Goal: Information Seeking & Learning: Learn about a topic

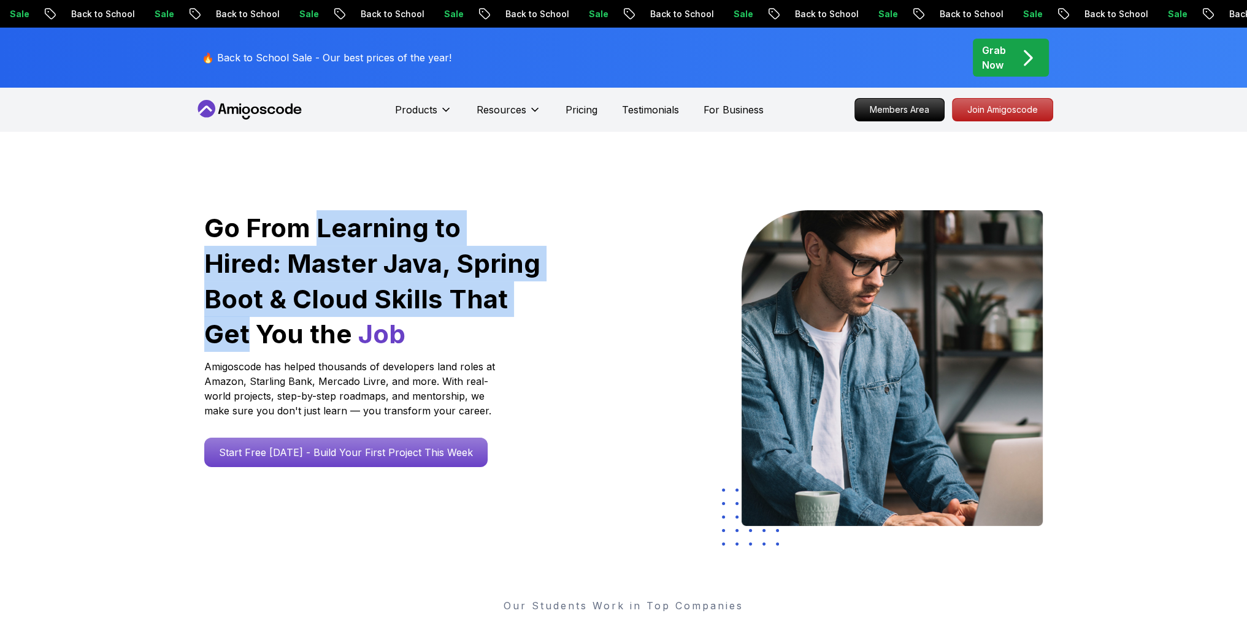
click at [495, 308] on h1 "Go From Learning to Hired: Master Java, Spring Boot & Cloud Skills That Get You…" at bounding box center [373, 281] width 338 height 142
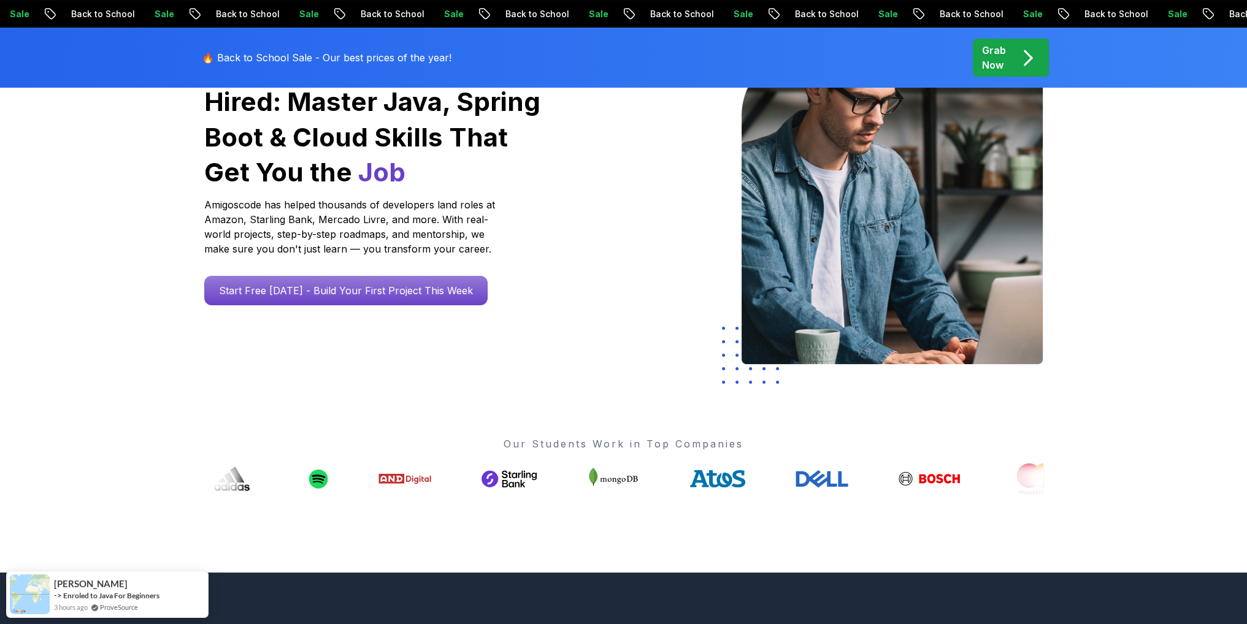
scroll to position [184, 0]
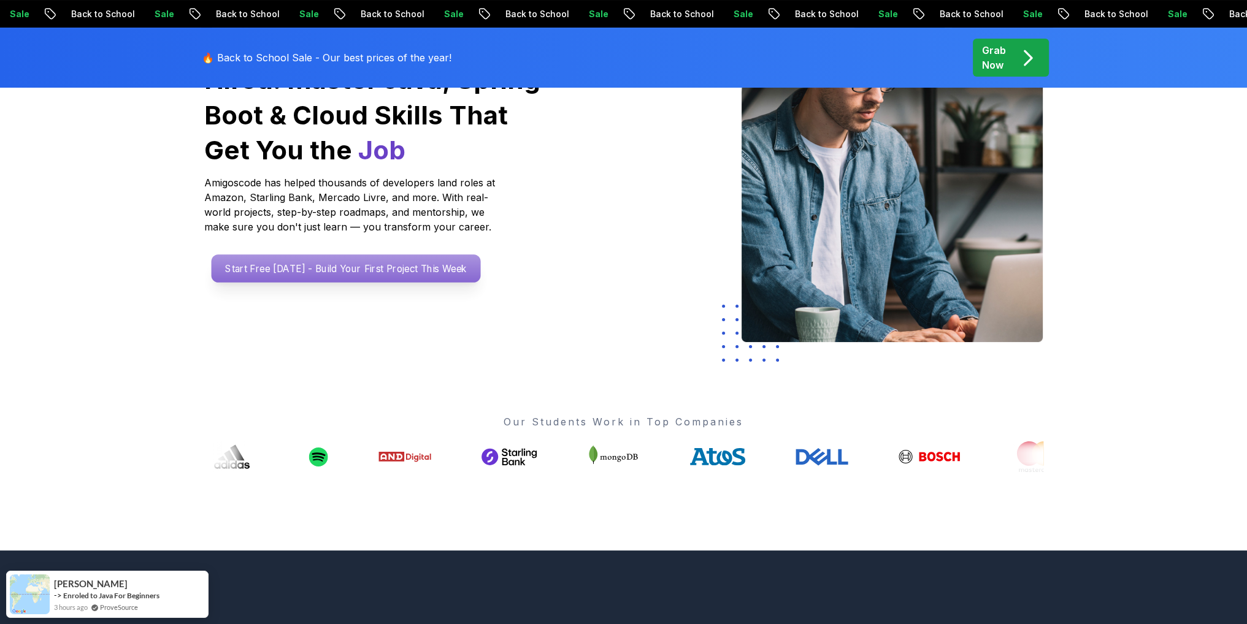
click at [349, 275] on p "Start Free [DATE] - Build Your First Project This Week" at bounding box center [345, 268] width 269 height 28
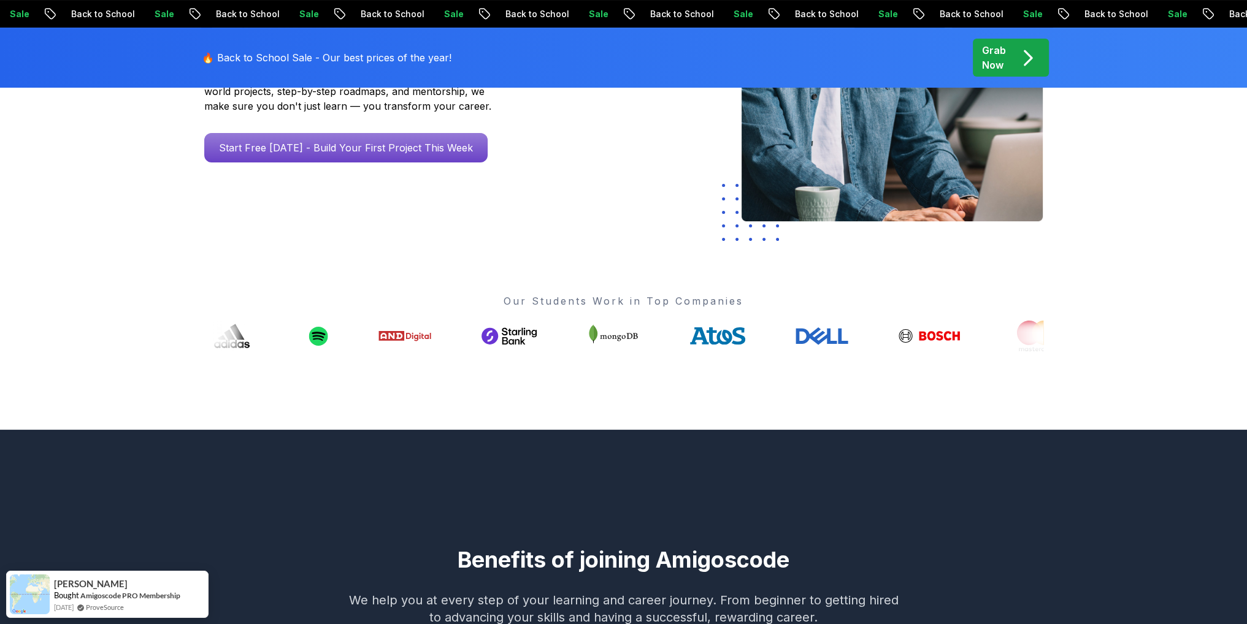
scroll to position [307, 0]
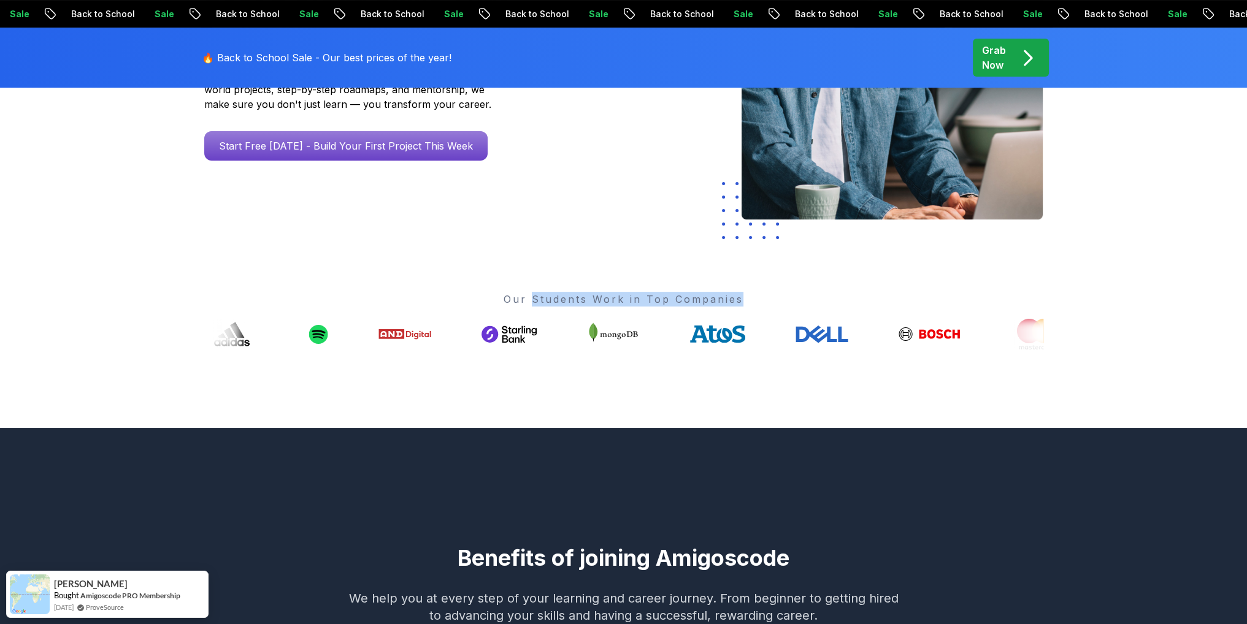
drag, startPoint x: 532, startPoint y: 296, endPoint x: 776, endPoint y: 310, distance: 245.1
click at [776, 310] on div "Our Students Work in Top Companies" at bounding box center [623, 321] width 839 height 58
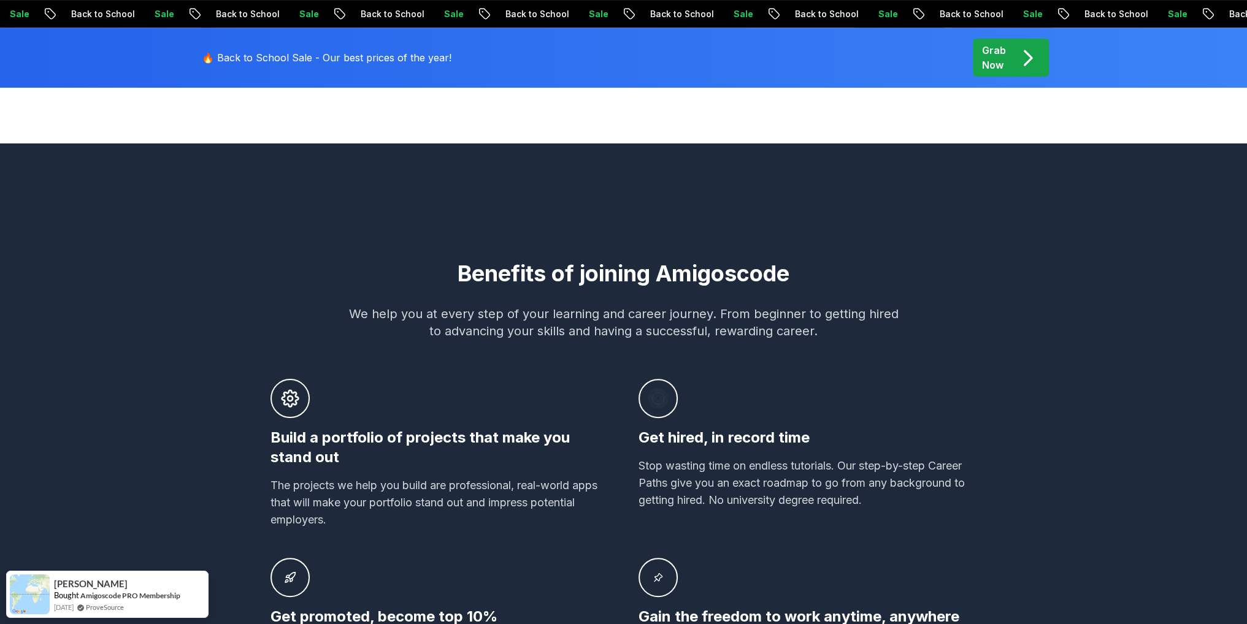
scroll to position [613, 0]
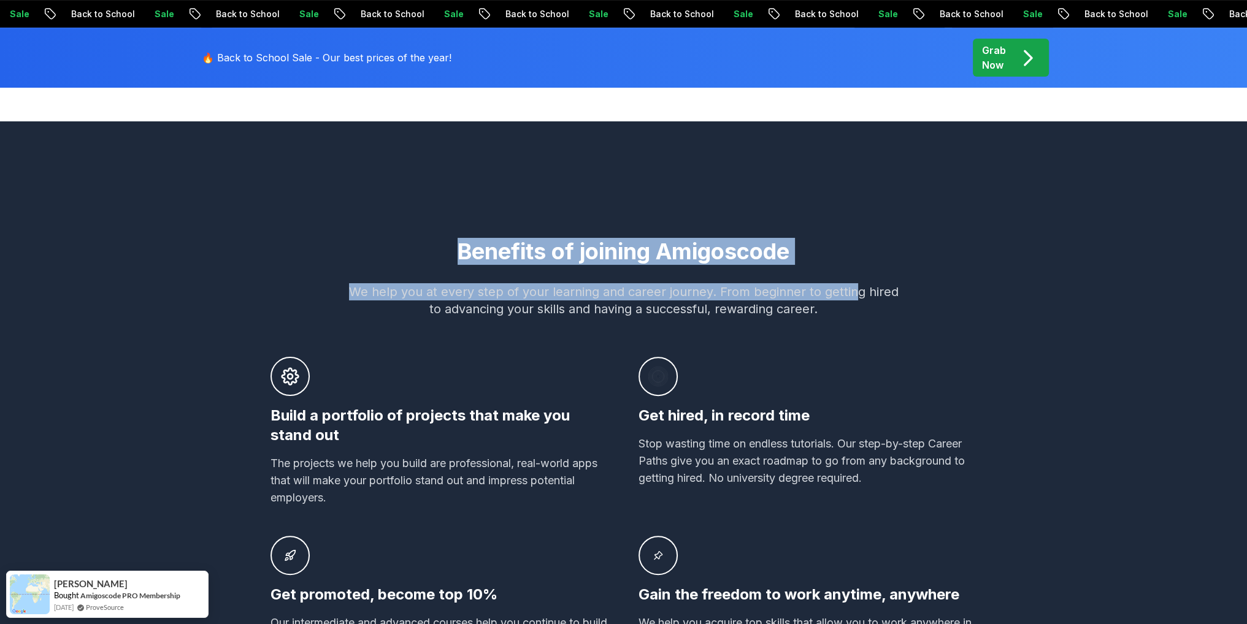
drag, startPoint x: 390, startPoint y: 236, endPoint x: 852, endPoint y: 275, distance: 464.0
click at [852, 275] on div "Benefits of joining Amigoscode We help you at every step of your learning and c…" at bounding box center [623, 477] width 859 height 594
click at [852, 275] on div "Benefits of joining Amigoscode We help you at every step of your learning and c…" at bounding box center [623, 452] width 859 height 427
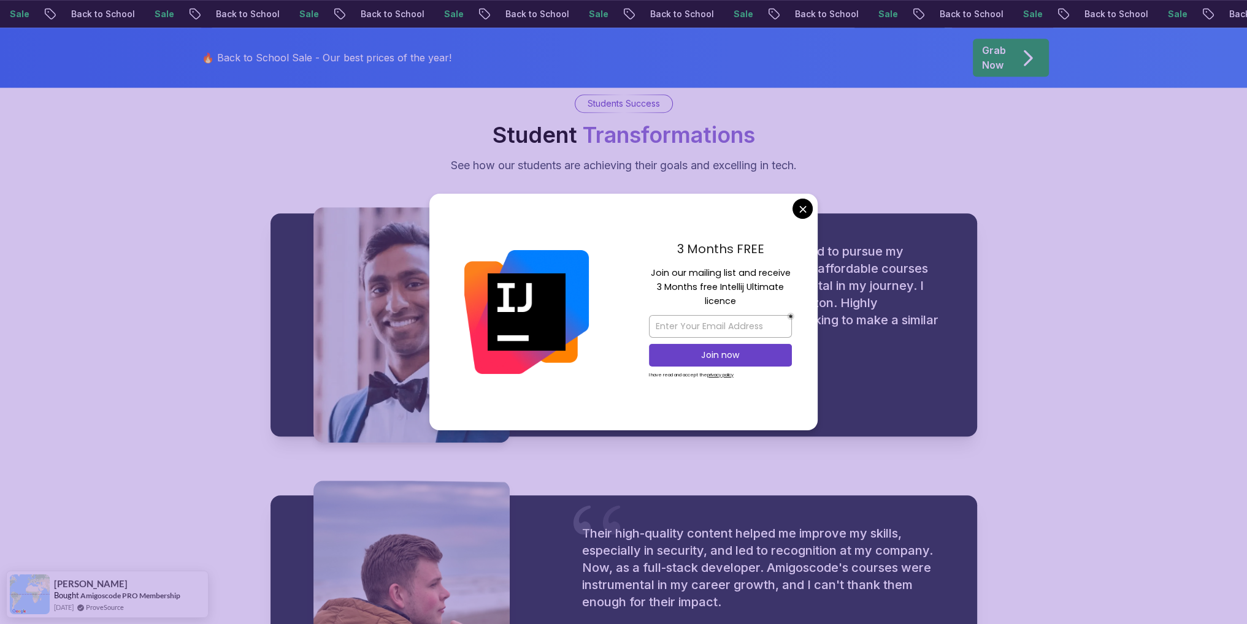
scroll to position [1778, 0]
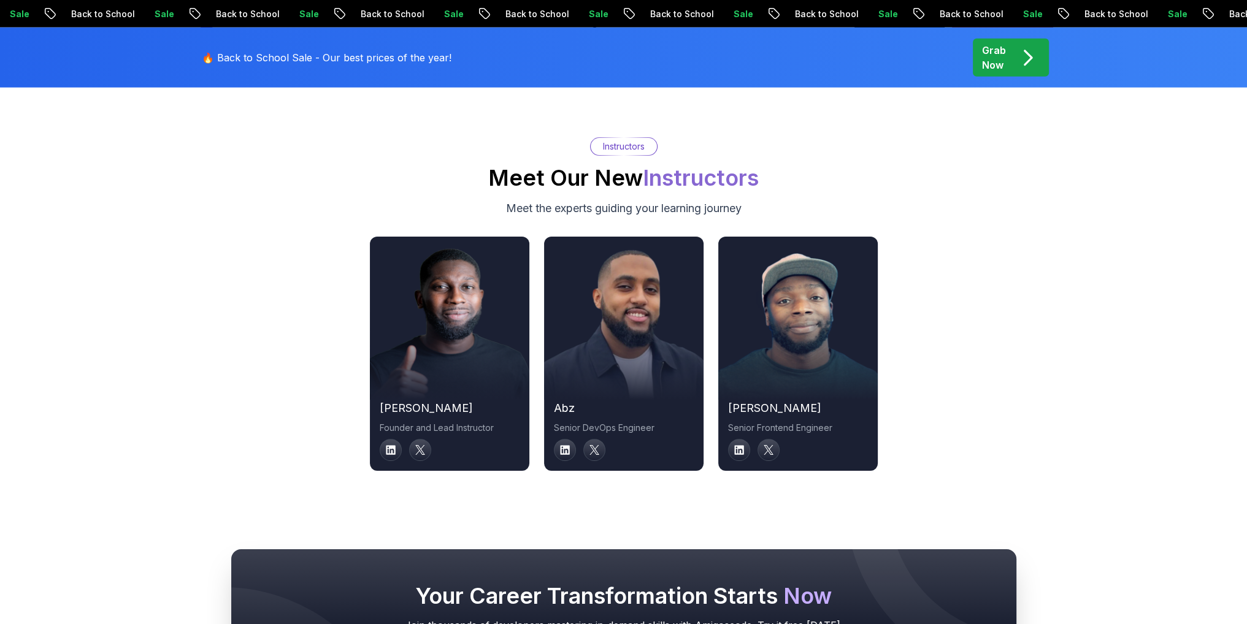
scroll to position [4121, 0]
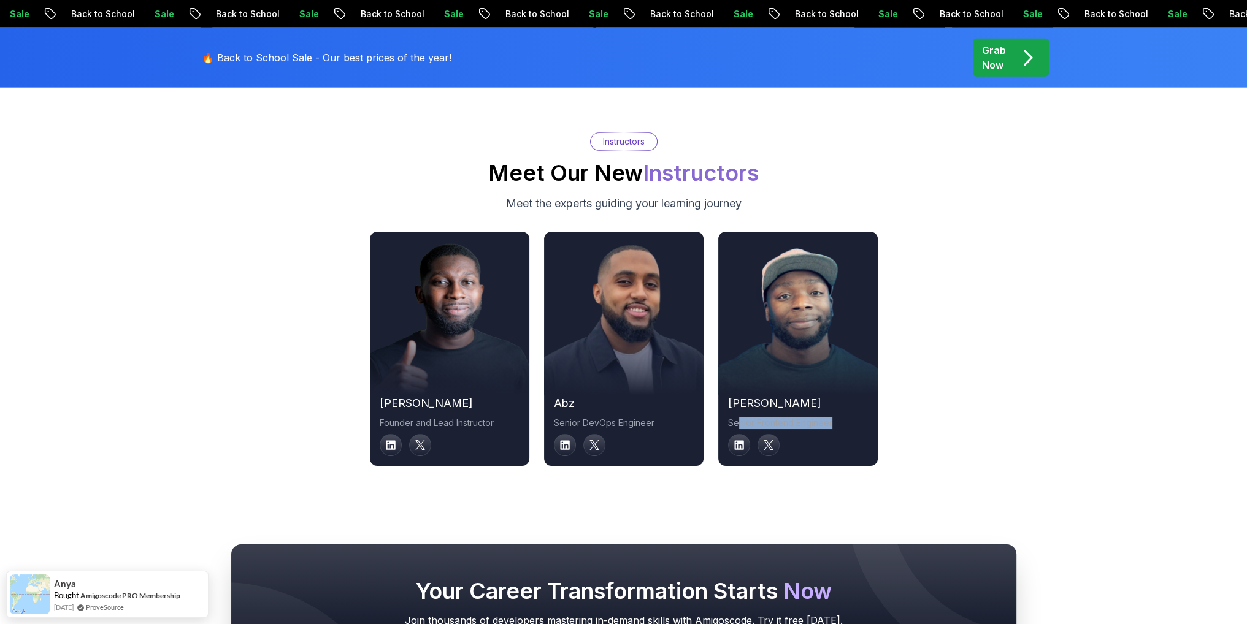
drag, startPoint x: 738, startPoint y: 403, endPoint x: 886, endPoint y: 410, distance: 148.0
click at [886, 410] on div "[PERSON_NAME] Founder and Lead Instructor abz Senior DevOps Engineer [PERSON_NA…" at bounding box center [623, 349] width 859 height 234
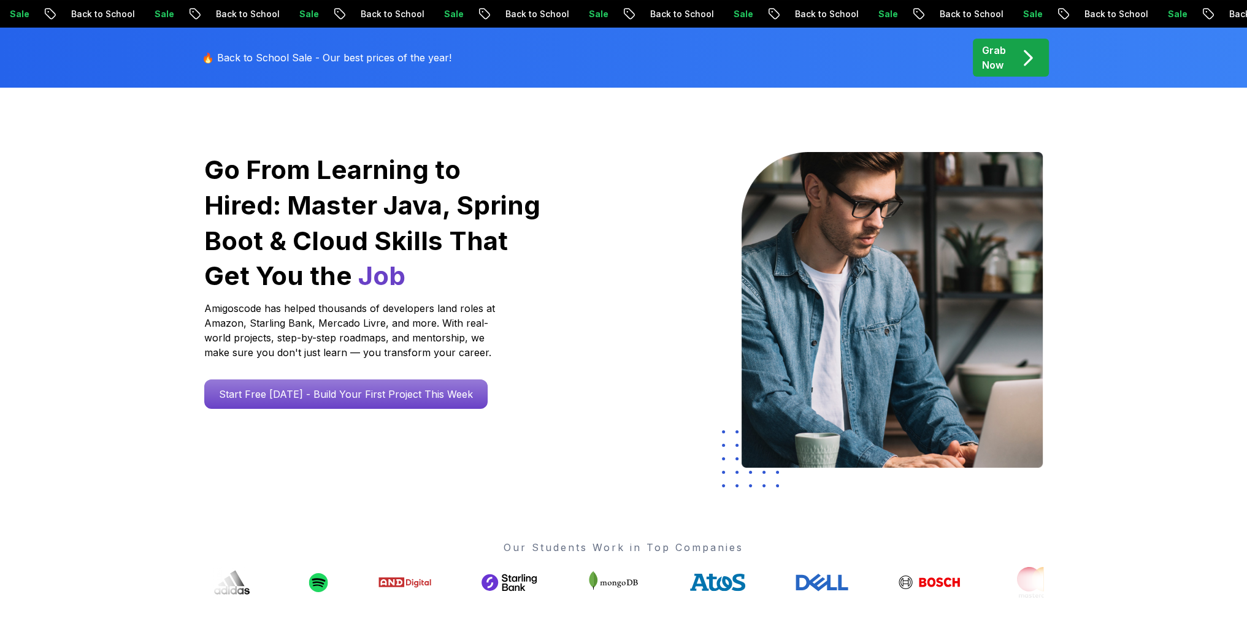
scroll to position [0, 0]
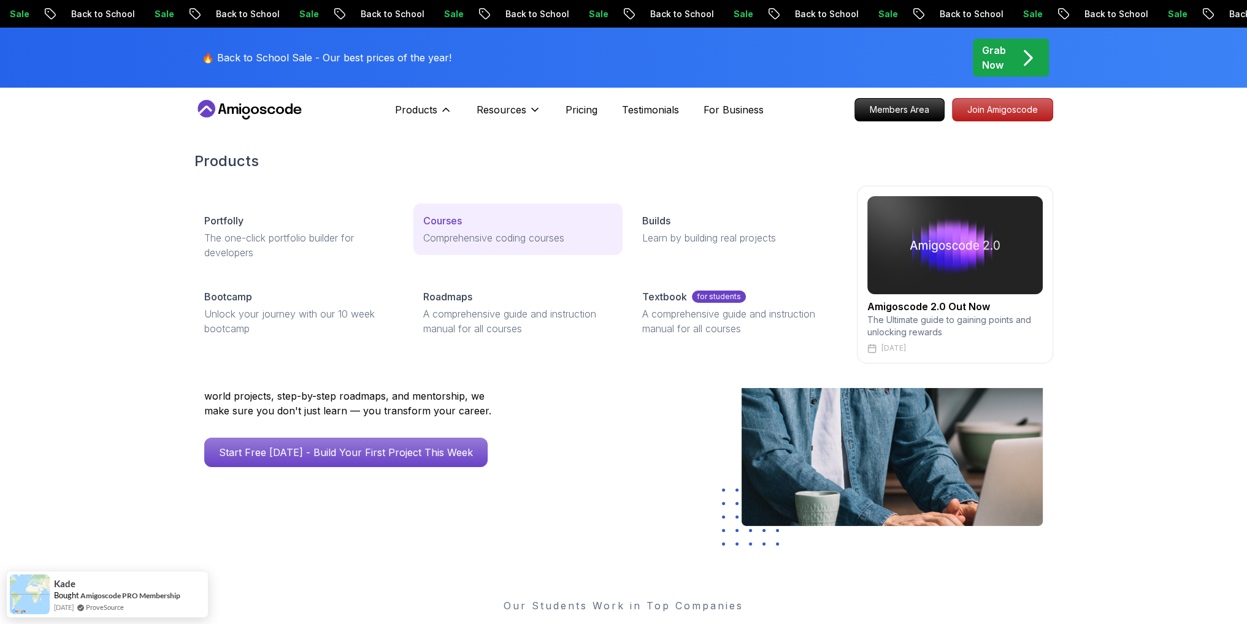
click at [488, 243] on p "Comprehensive coding courses" at bounding box center [517, 238] width 189 height 15
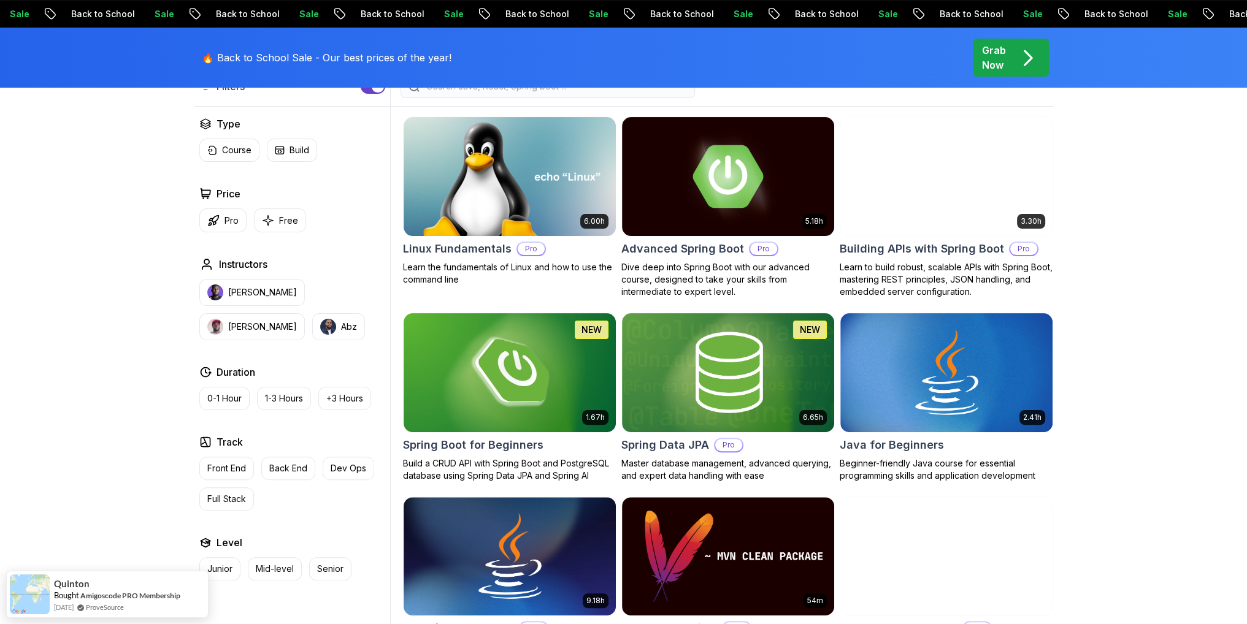
scroll to position [429, 0]
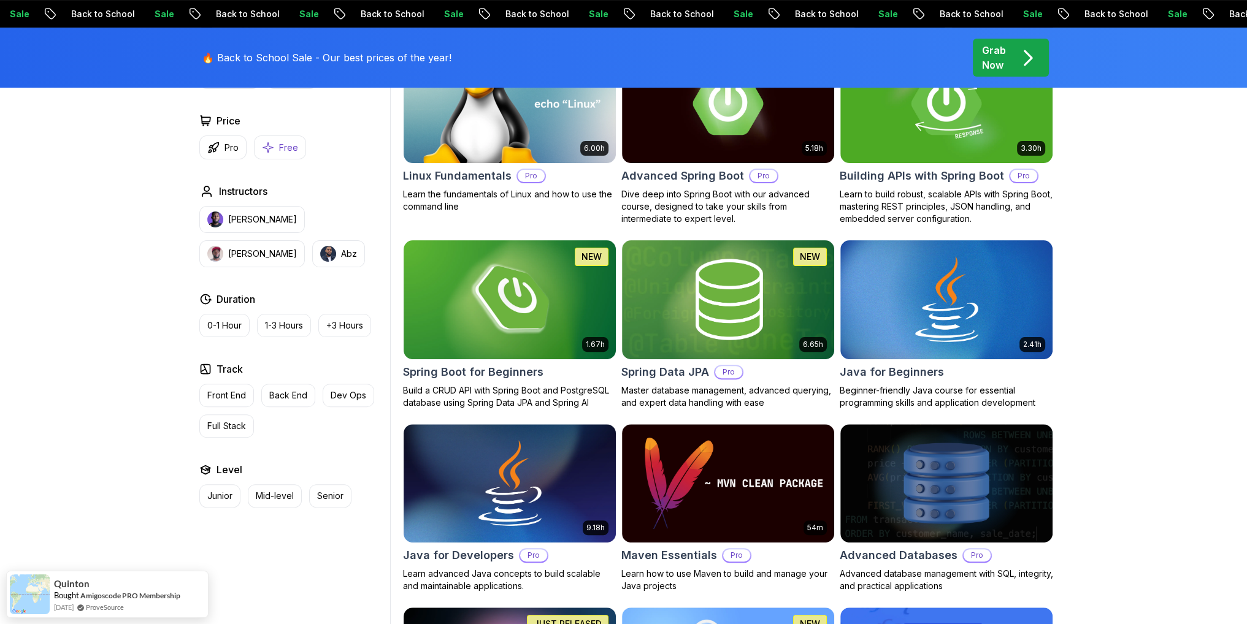
click at [289, 142] on p "Free" at bounding box center [288, 148] width 19 height 12
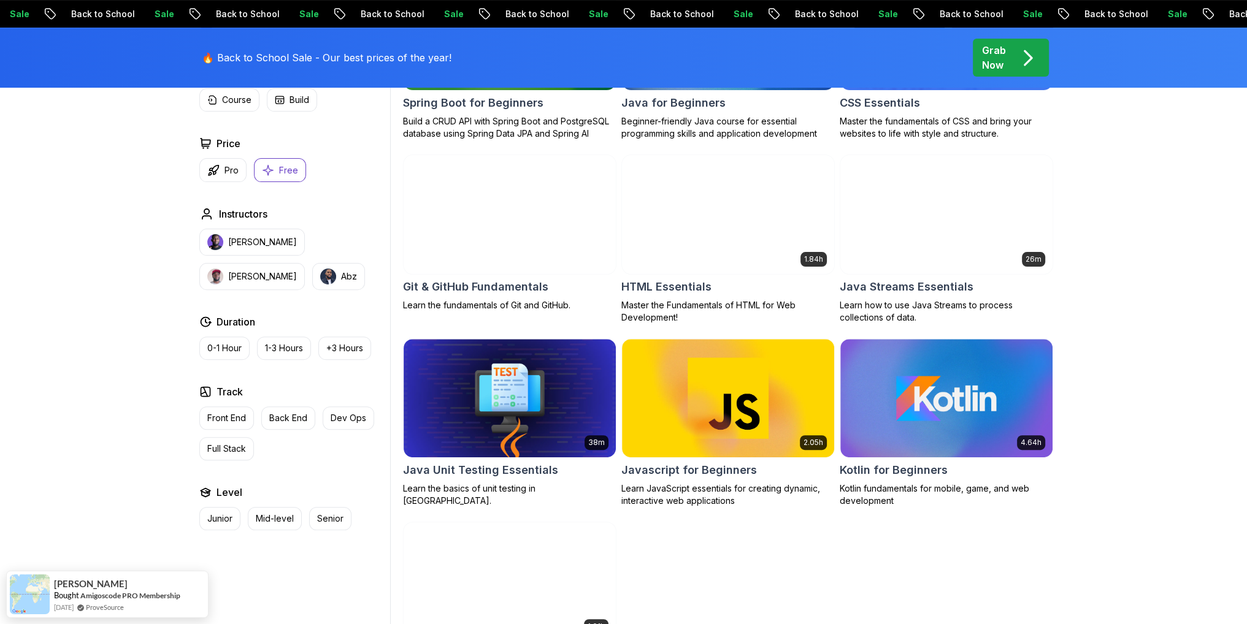
scroll to position [491, 0]
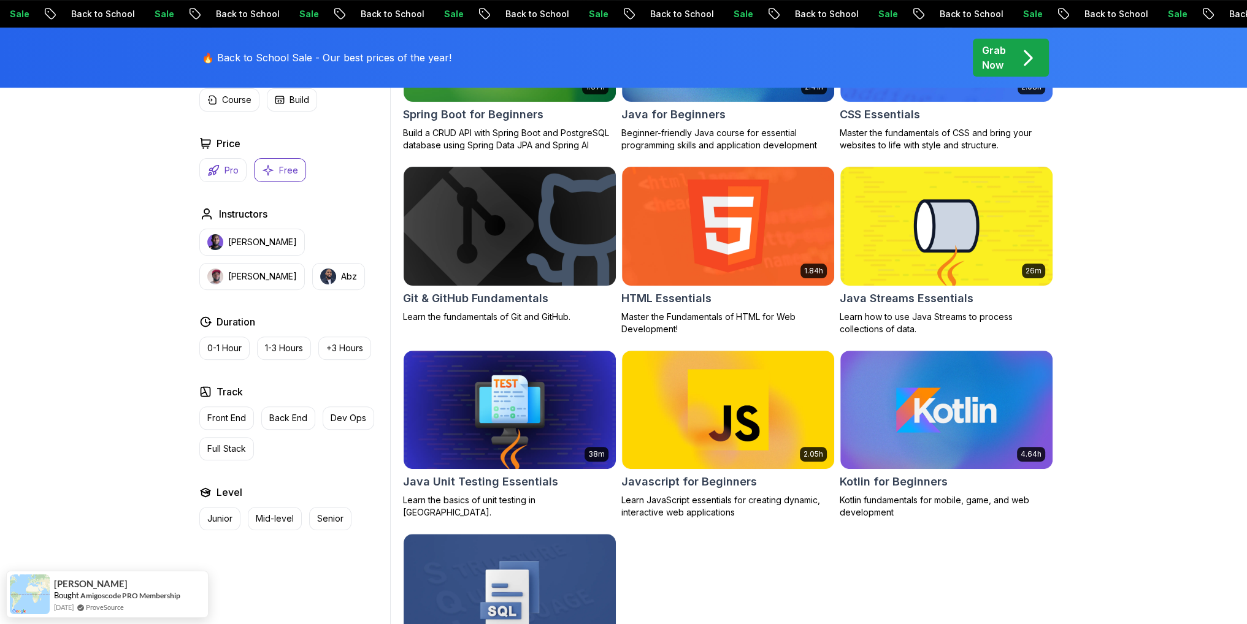
click at [226, 167] on p "Pro" at bounding box center [231, 170] width 14 height 12
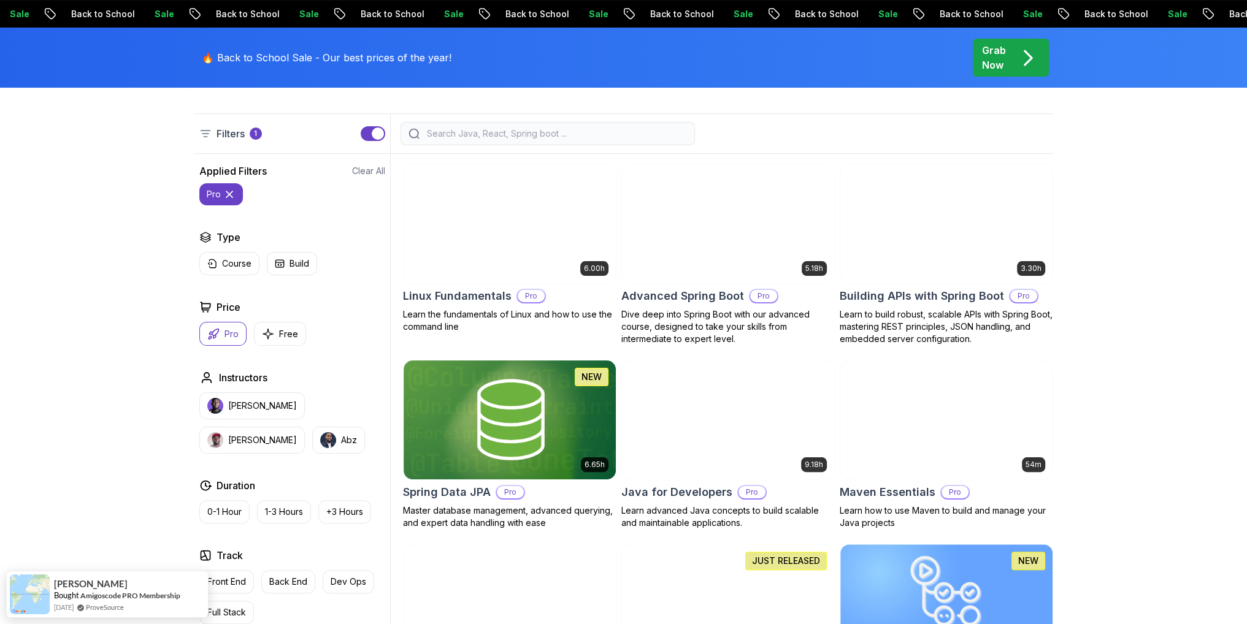
scroll to position [307, 0]
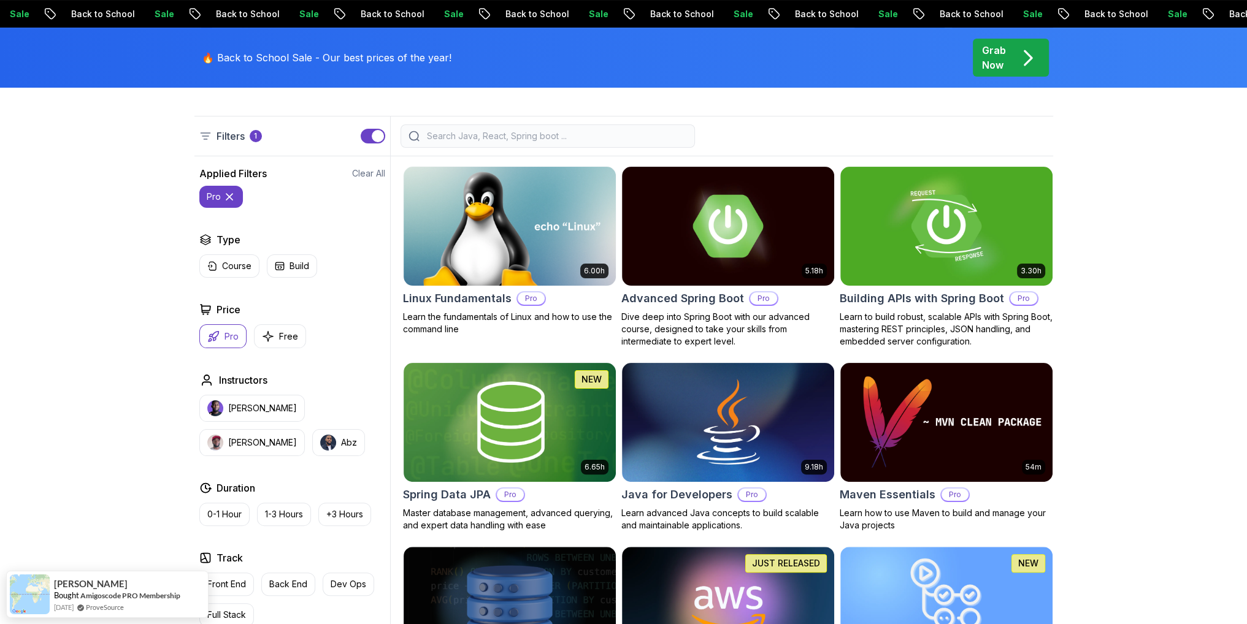
click at [223, 329] on button "Pro" at bounding box center [222, 336] width 47 height 24
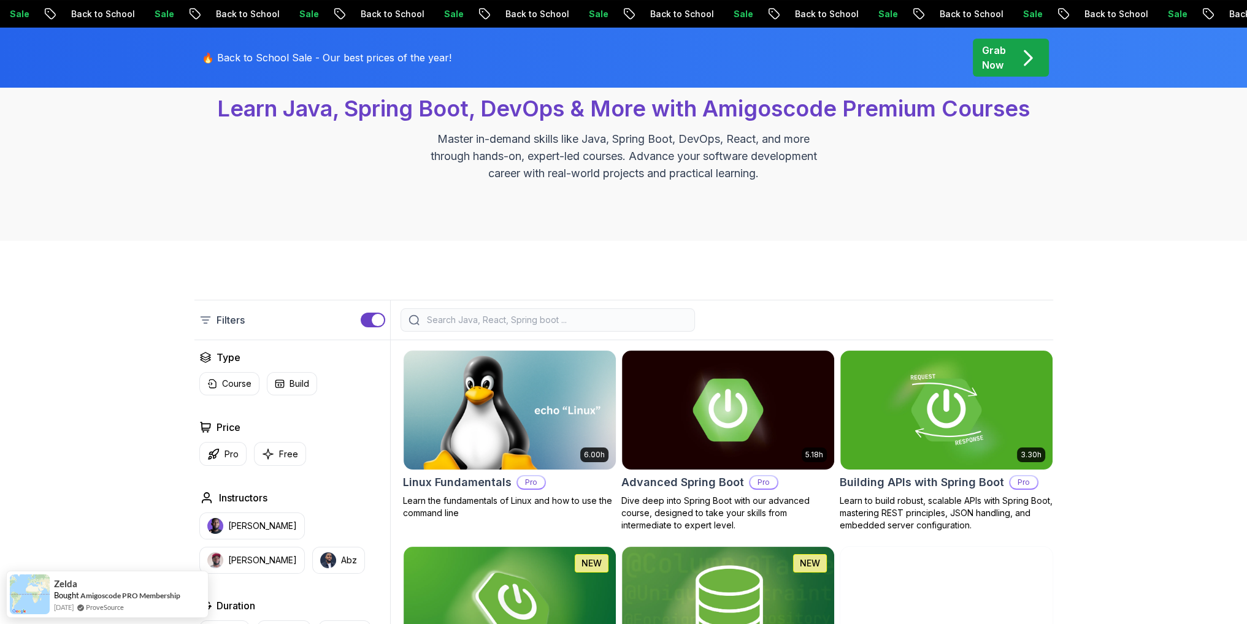
scroll to position [307, 0]
